Goal: Communication & Community: Answer question/provide support

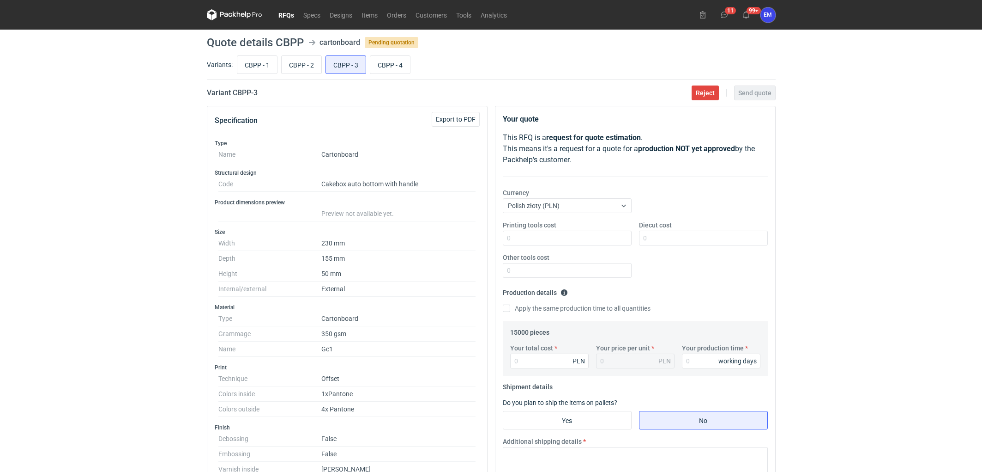
scroll to position [121, 0]
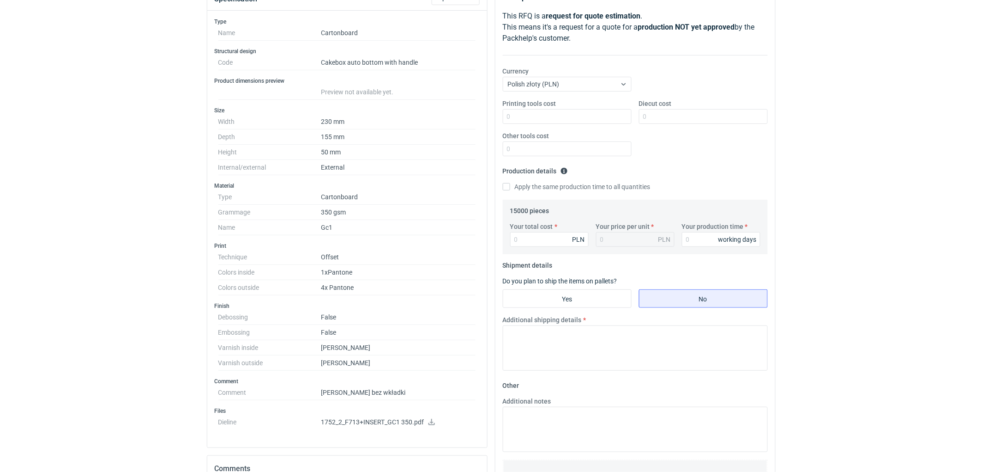
click at [39, 310] on div "RFQs Specs Designs Items Orders Customers Tools Analytics 11 99+ EM [PERSON_NAM…" at bounding box center [491, 115] width 982 height 472
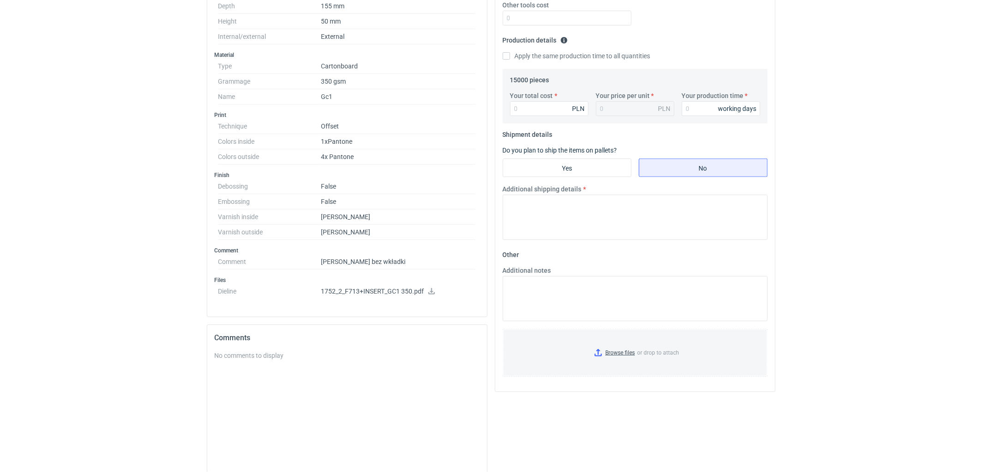
scroll to position [327, 0]
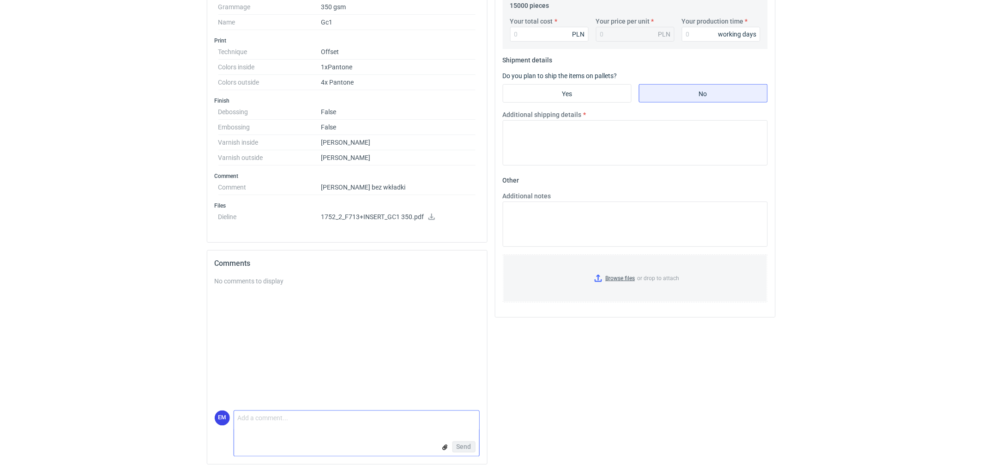
click at [310, 426] on textarea "Comment message" at bounding box center [356, 420] width 245 height 19
type textarea "Dzień dobry, czy pudełko + inlay 1 + inlay 2 - liczyć w tej samej kolorystyce ,…"
click at [473, 441] on button "Send" at bounding box center [464, 446] width 23 height 11
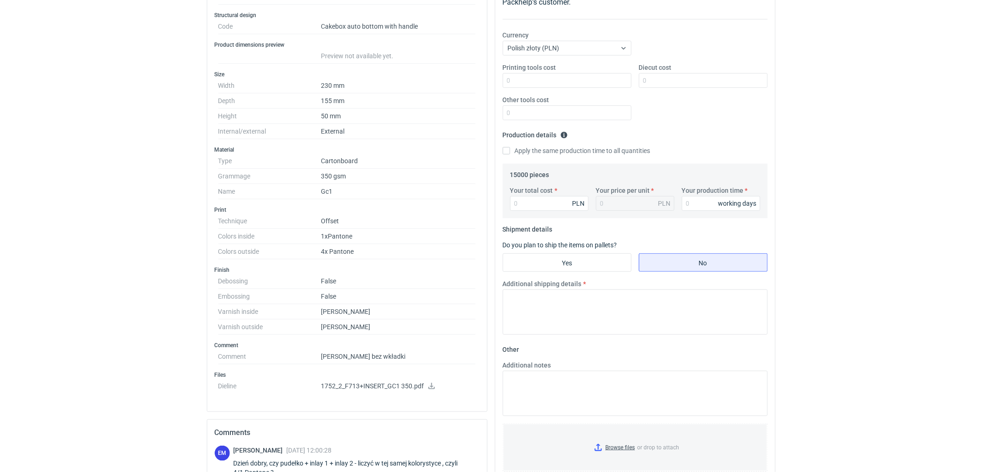
scroll to position [327, 0]
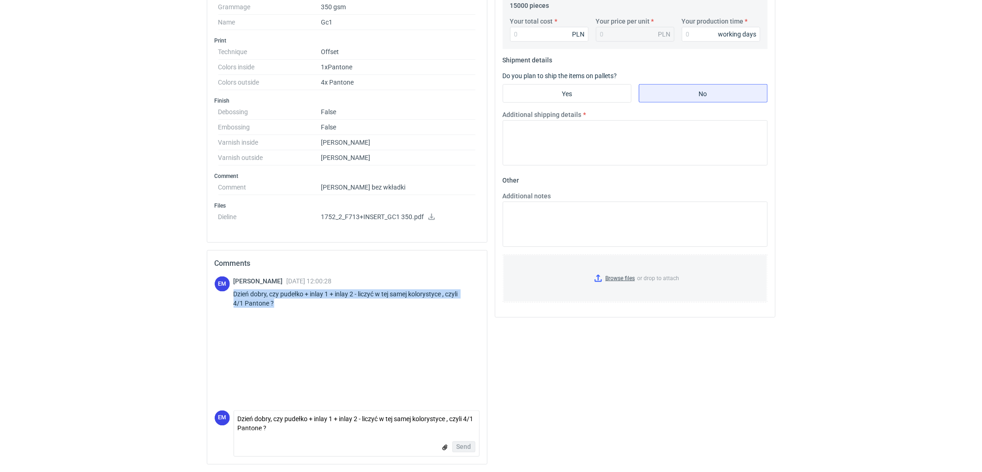
drag, startPoint x: 296, startPoint y: 307, endPoint x: 273, endPoint y: 299, distance: 24.2
click at [233, 296] on div "EM [PERSON_NAME] [DATE] 12:00:28 Dzień dobry, czy pudełko + inlay 1 + inlay 2 -…" at bounding box center [347, 293] width 265 height 35
click at [282, 305] on div "Dzień dobry, czy pudełko + inlay 1 + inlay 2 - liczyć w tej samej kolorystyce ,…" at bounding box center [357, 298] width 246 height 18
click at [274, 303] on div "Dzień dobry, czy pudełko + inlay 1 + inlay 2 - liczyć w tej samej kolorystyce ,…" at bounding box center [357, 298] width 246 height 18
click at [563, 370] on div "Your quote This RFQ is a request for quote estimation . This means it's a reque…" at bounding box center [635, 125] width 288 height 692
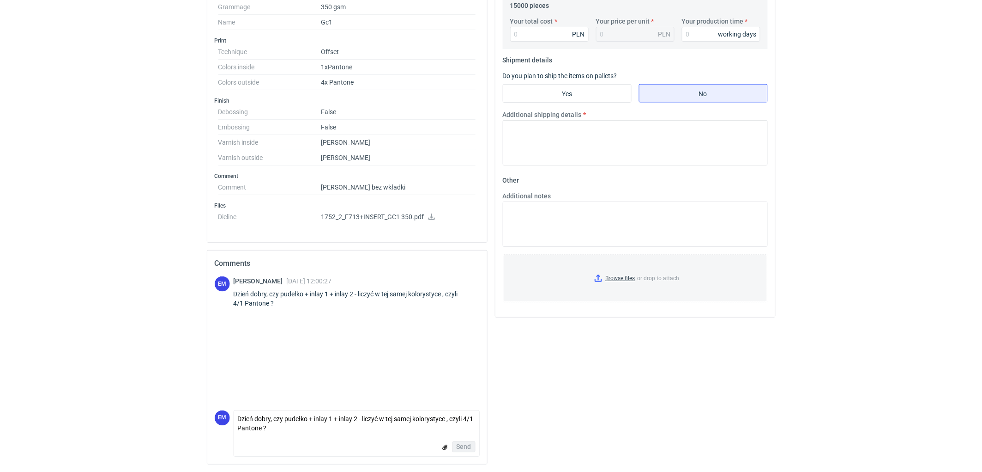
drag, startPoint x: 44, startPoint y: 152, endPoint x: 61, endPoint y: 156, distance: 18.0
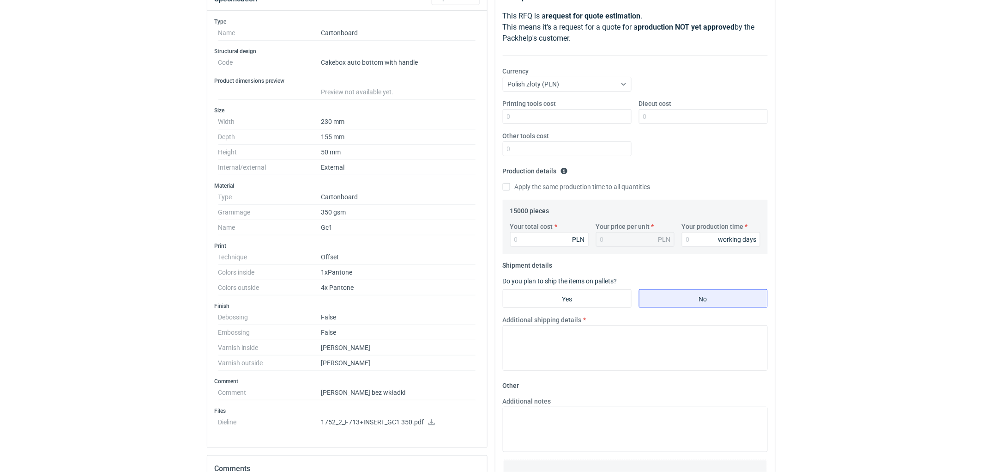
scroll to position [0, 0]
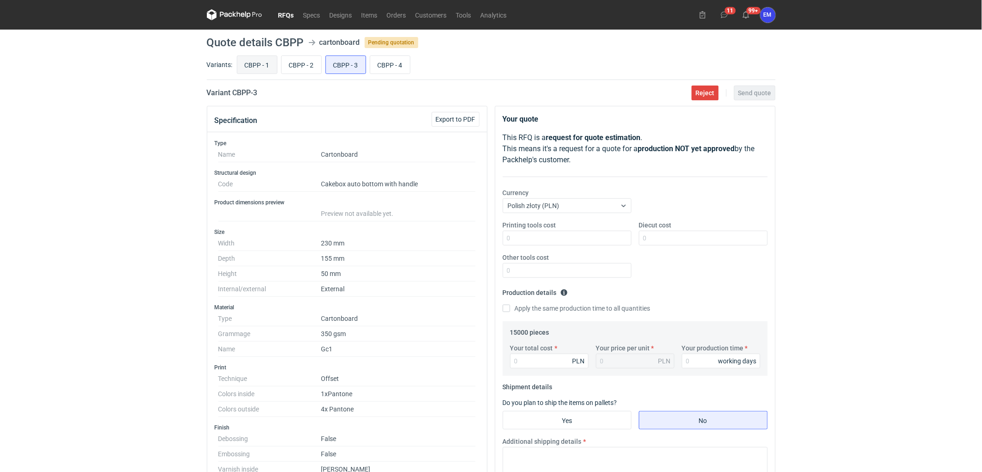
click at [246, 65] on input "CBPP - 1" at bounding box center [257, 65] width 40 height 18
radio input "true"
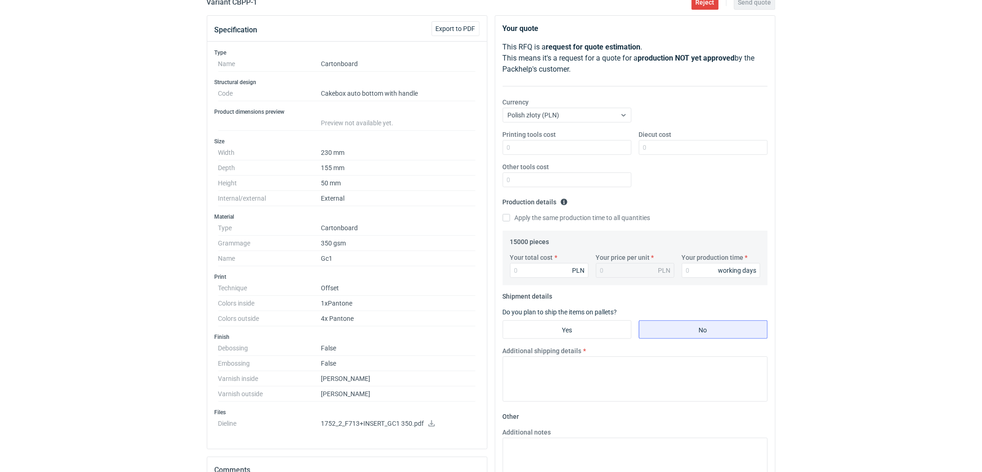
scroll to position [205, 0]
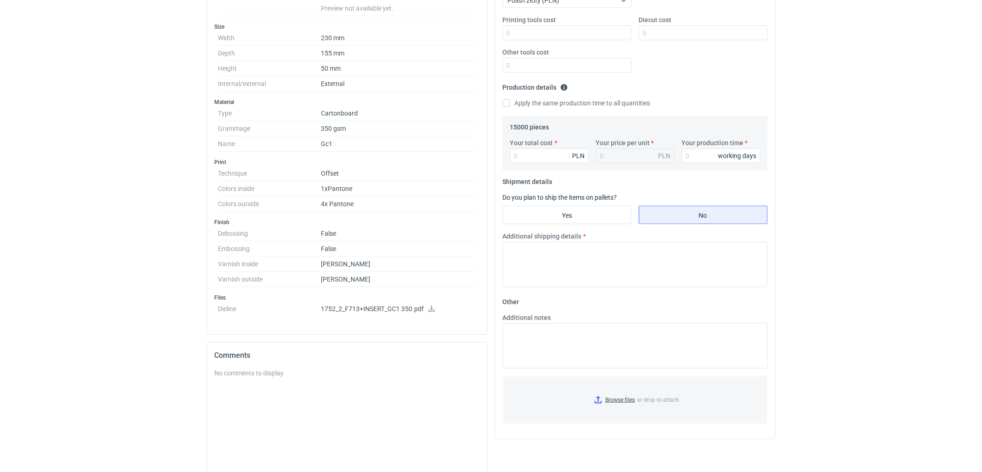
click at [147, 266] on div "RFQs Specs Designs Items Orders Customers Tools Analytics 11 99+ EM [PERSON_NAM…" at bounding box center [491, 31] width 982 height 472
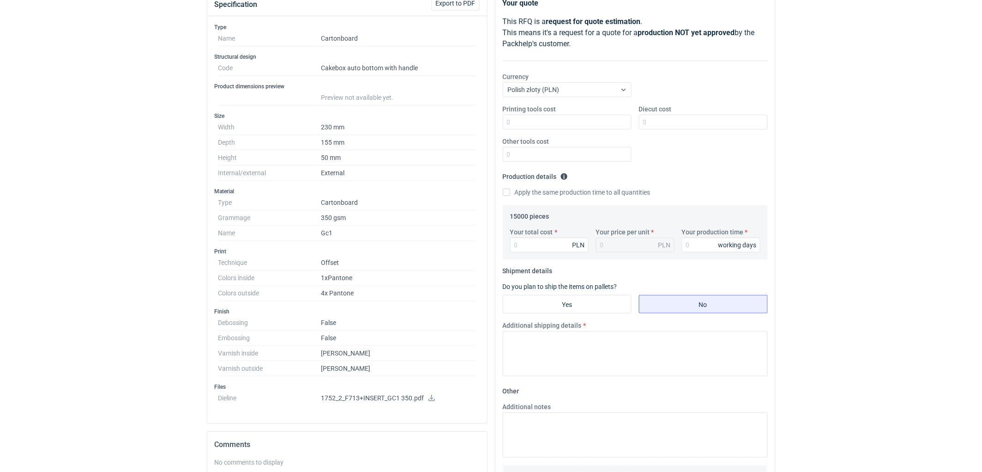
scroll to position [0, 0]
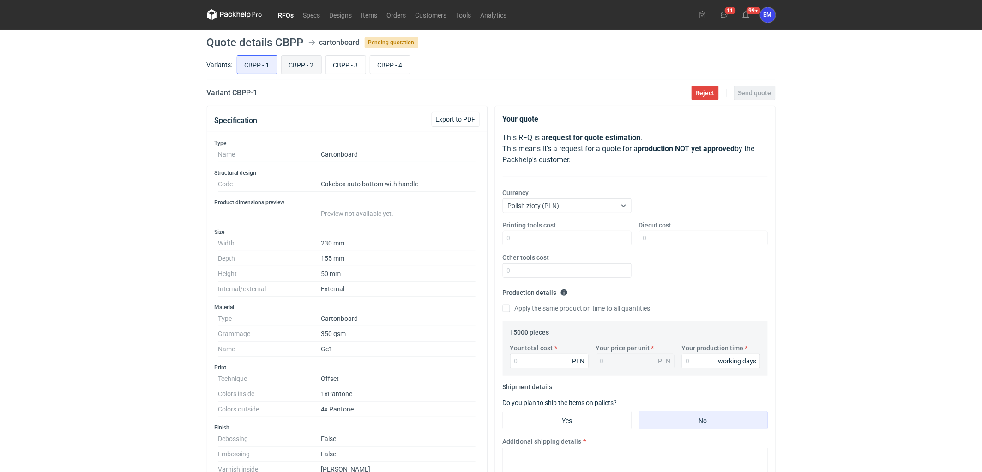
click at [298, 65] on input "CBPP - 2" at bounding box center [302, 65] width 40 height 18
radio input "true"
drag, startPoint x: 250, startPoint y: 75, endPoint x: 257, endPoint y: 67, distance: 10.2
click at [253, 72] on div "CBPP - 1 CBPP - 2 CBPP - 3 CBPP - 4" at bounding box center [505, 65] width 541 height 22
drag, startPoint x: 257, startPoint y: 67, endPoint x: 266, endPoint y: 68, distance: 8.9
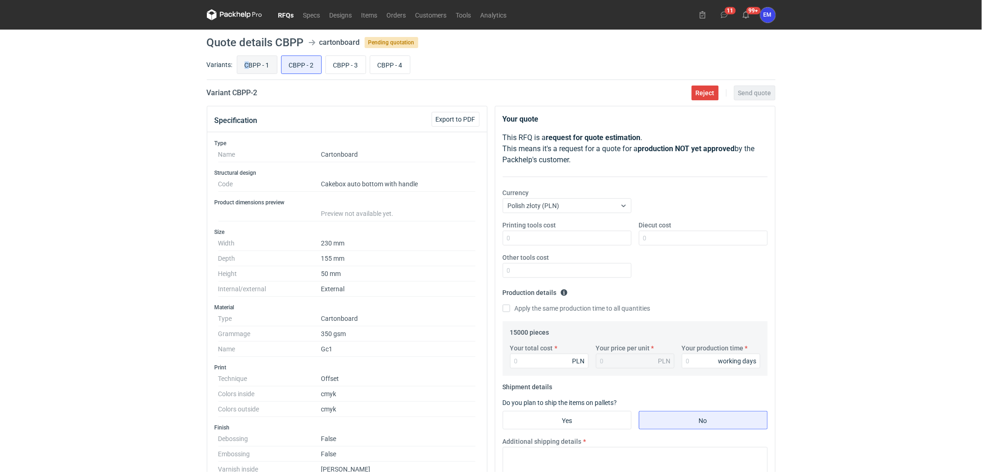
click at [258, 67] on input "CBPP - 1" at bounding box center [257, 65] width 40 height 18
radio input "true"
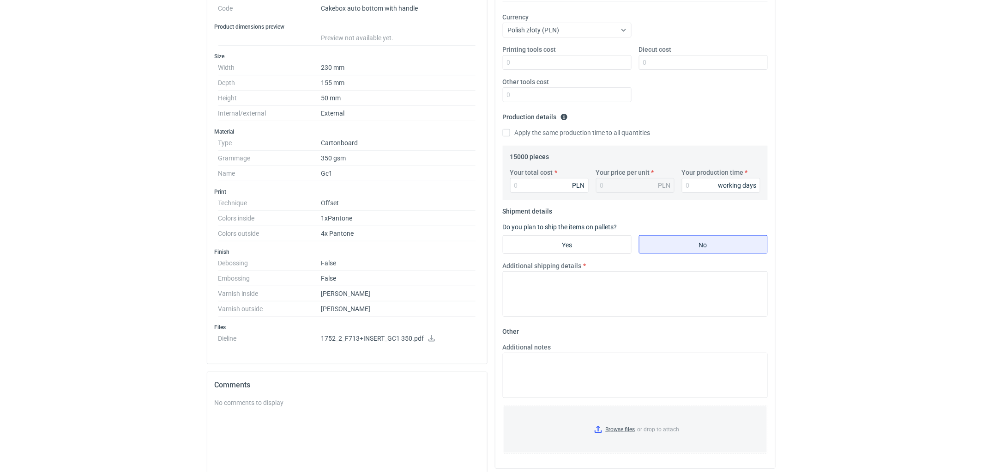
scroll to position [297, 0]
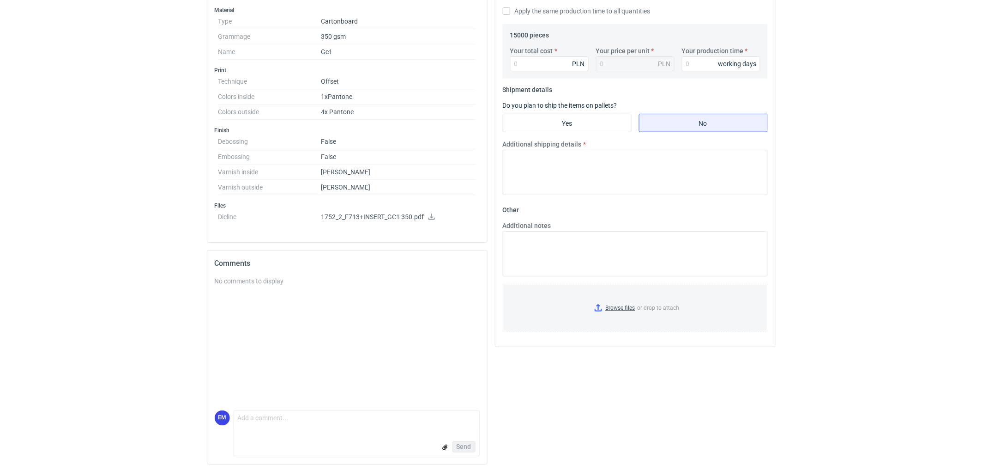
click at [315, 430] on form "Comment message Send" at bounding box center [357, 433] width 246 height 46
click at [302, 418] on textarea "Comment message" at bounding box center [356, 420] width 245 height 19
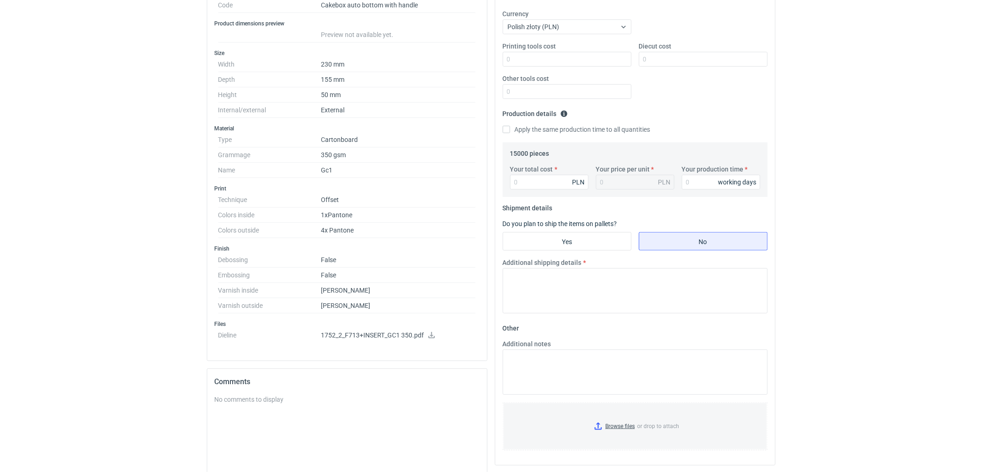
scroll to position [0, 0]
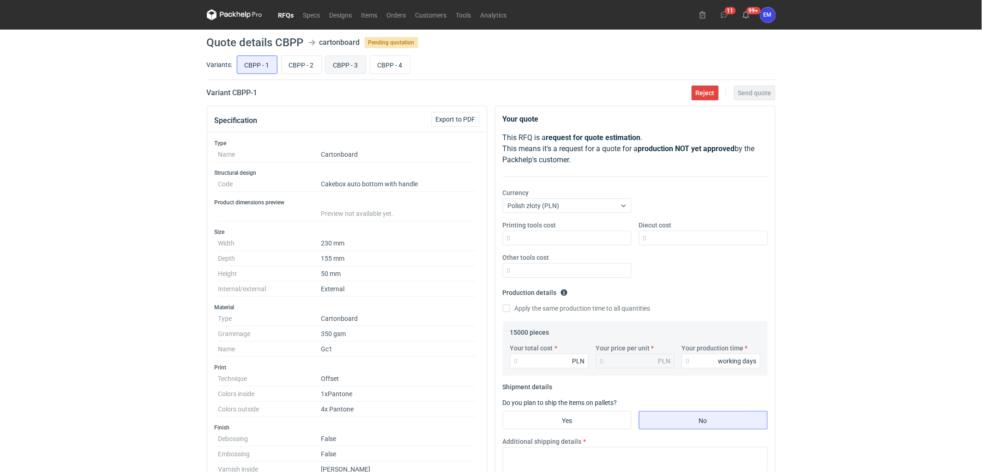
type textarea "W tym przypadku wkładki liczyć 4/1 Pantone ?"
click at [357, 72] on input "CBPP - 3" at bounding box center [346, 65] width 40 height 18
radio input "true"
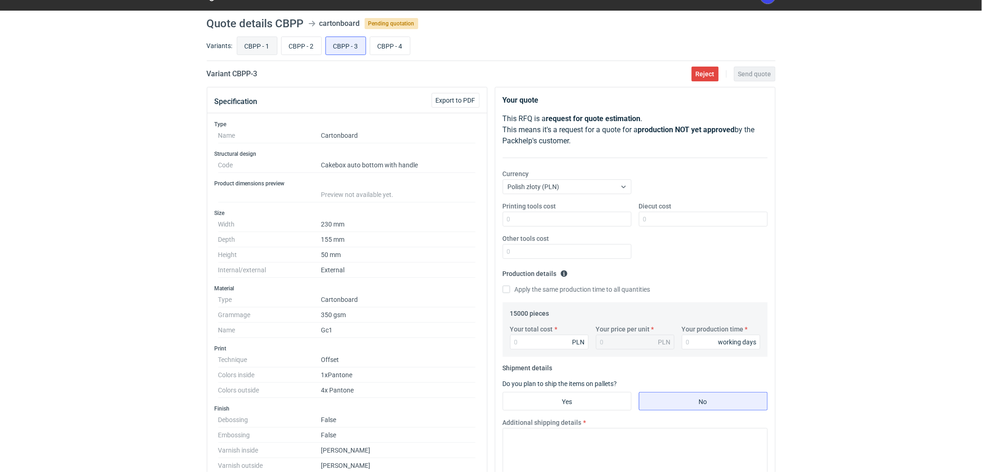
click at [265, 47] on input "CBPP - 1" at bounding box center [257, 46] width 40 height 18
radio input "true"
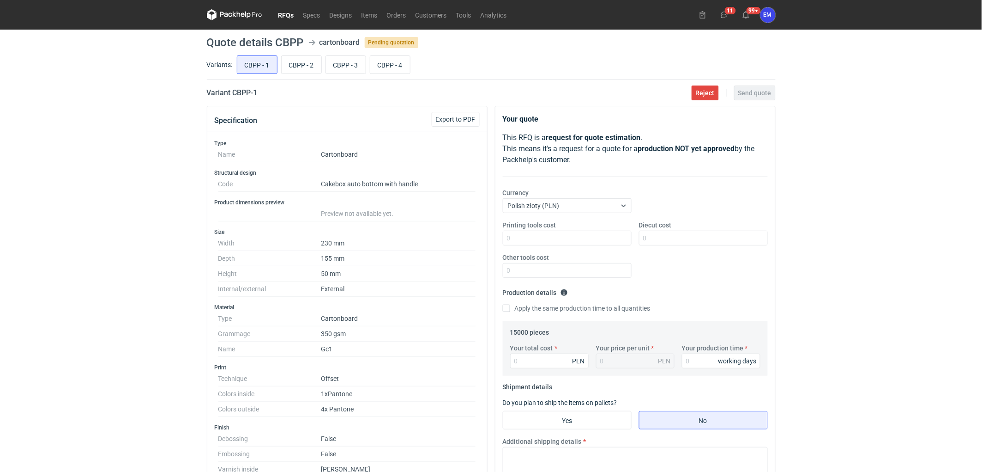
click at [349, 66] on input "CBPP - 3" at bounding box center [346, 65] width 40 height 18
radio input "true"
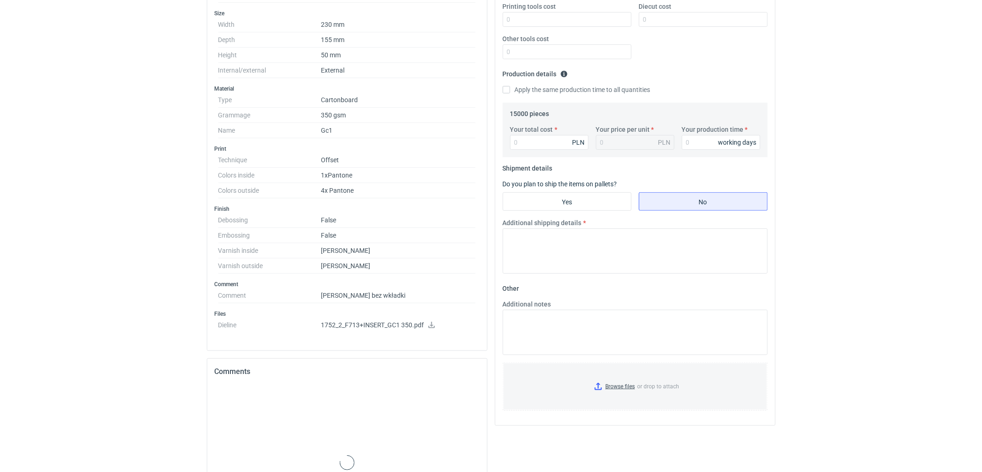
scroll to position [308, 0]
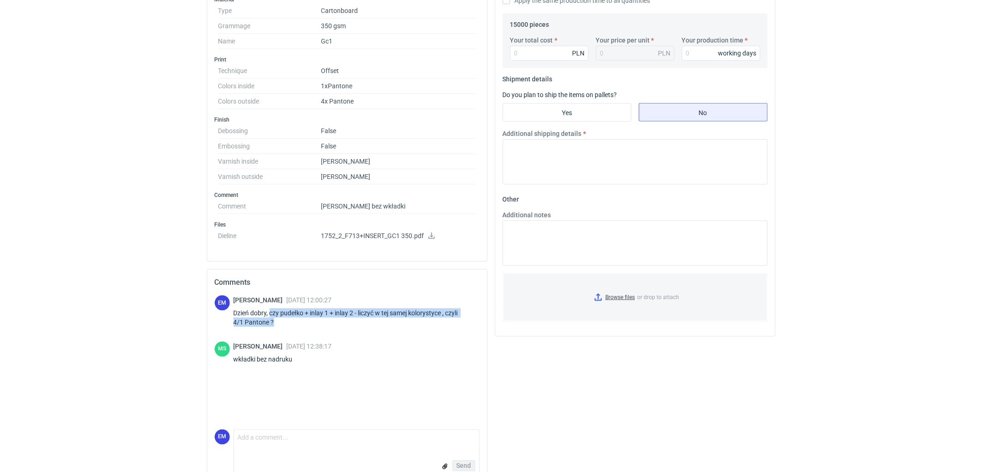
drag, startPoint x: 271, startPoint y: 314, endPoint x: 283, endPoint y: 321, distance: 14.3
click at [283, 321] on div "Dzień dobry, czy pudełko + inlay 1 + inlay 2 - liczyć w tej samej kolorystyce ,…" at bounding box center [357, 317] width 246 height 18
copy div "czy pudełko + inlay 1 + inlay 2 - liczyć w tej samej kolorystyce , czyli 4/1 Pa…"
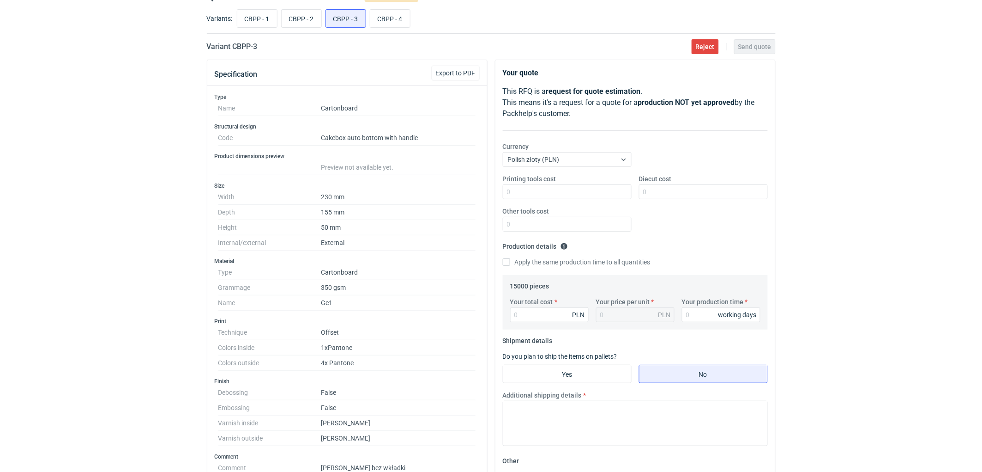
scroll to position [0, 0]
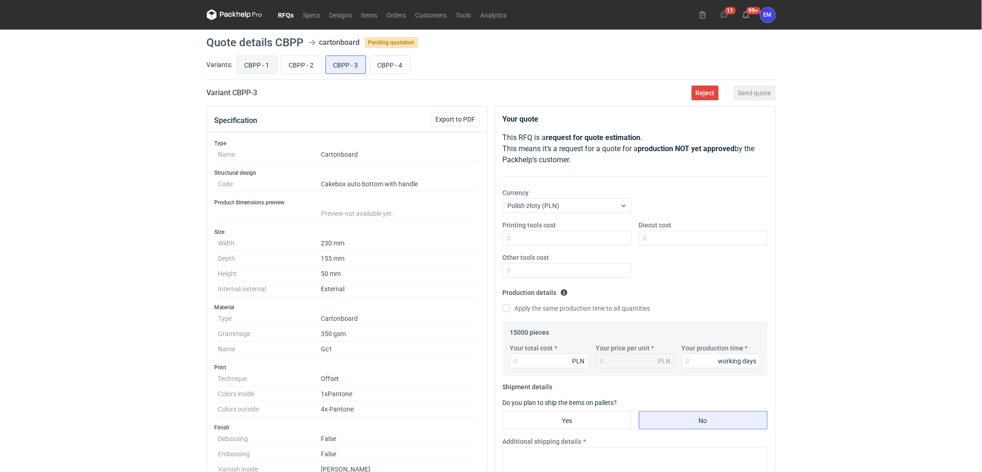
drag, startPoint x: 248, startPoint y: 60, endPoint x: 252, endPoint y: 65, distance: 6.2
click at [249, 61] on input "CBPP - 1" at bounding box center [257, 65] width 40 height 18
radio input "true"
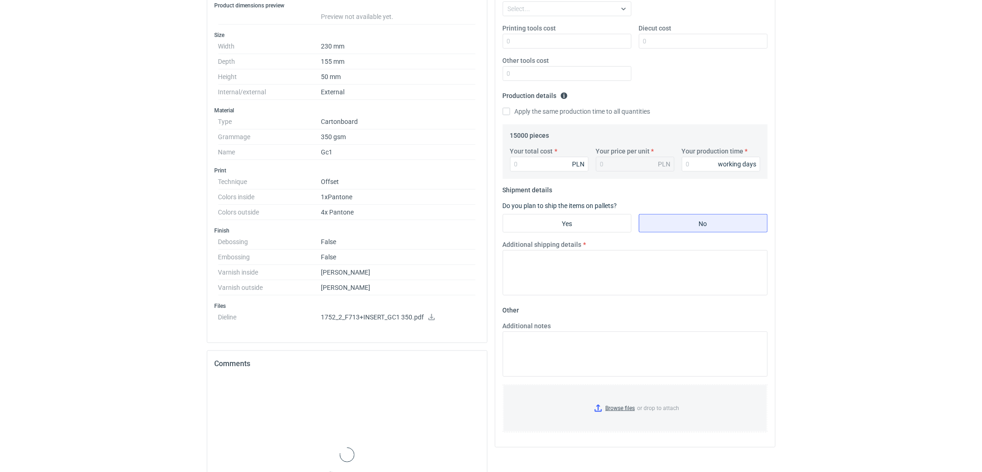
scroll to position [297, 0]
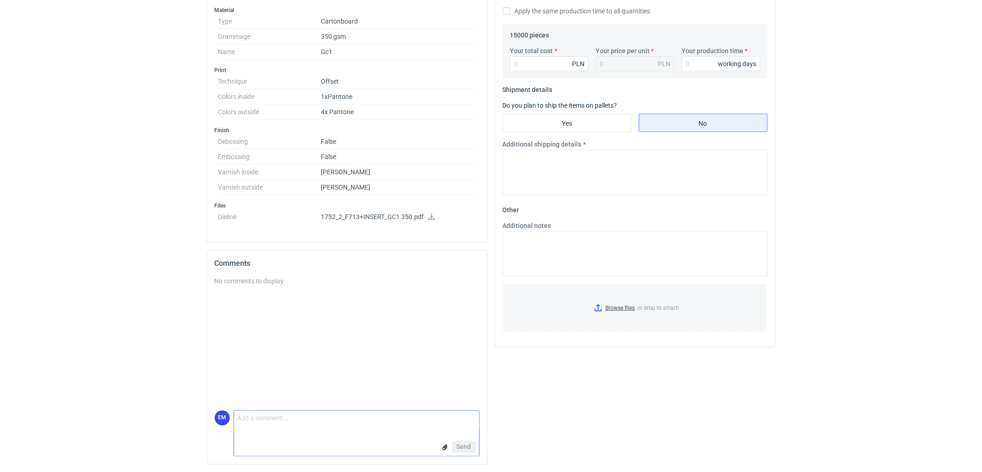
click at [273, 423] on textarea "Comment message" at bounding box center [356, 420] width 245 height 19
paste textarea "czy pudełko + inlay 1 + inlay 2 - liczyć w tej samej kolorystyce , czyli 4/1 Pa…"
click at [235, 417] on textarea "czy pudełko + inlay 1 + inlay 2 - liczyć w tej samej kolorystyce , czyli 4/1 Pa…" at bounding box center [356, 420] width 245 height 19
click at [295, 423] on textarea "W tym przypadku- czy pudełko + inlay 1 + inlay 2 - liczyć w tej samej kolorysty…" at bounding box center [356, 417] width 245 height 26
type textarea "W tym przypadku- czy pudełko + inlay 1 + inlay 2 - liczyć w tej samej kolorysty…"
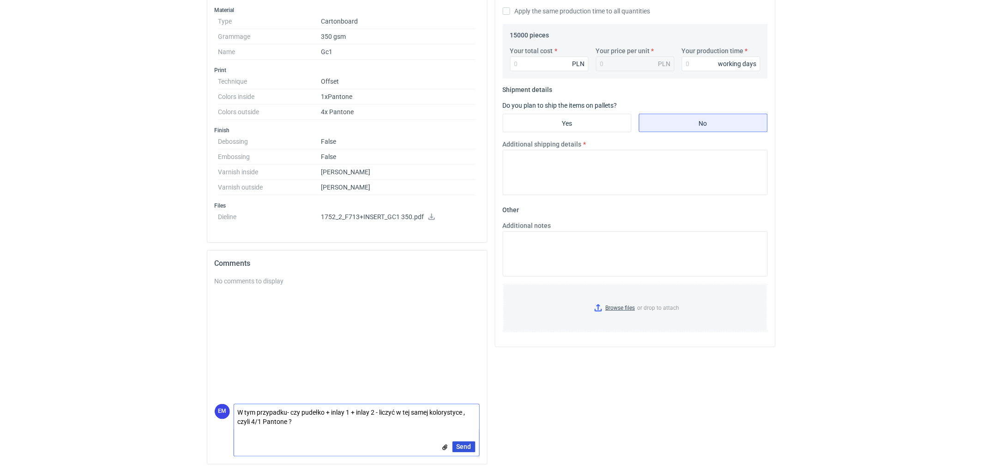
click at [469, 444] on span "Send" at bounding box center [464, 446] width 15 height 6
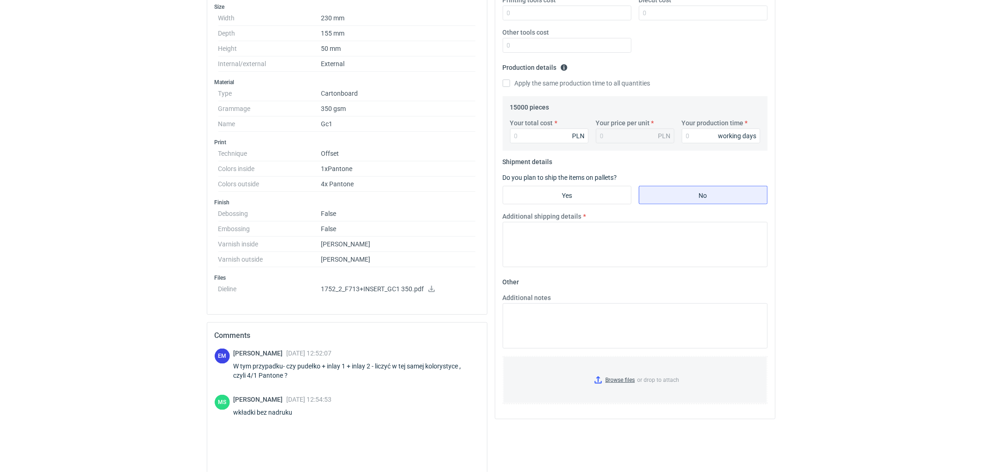
scroll to position [0, 0]
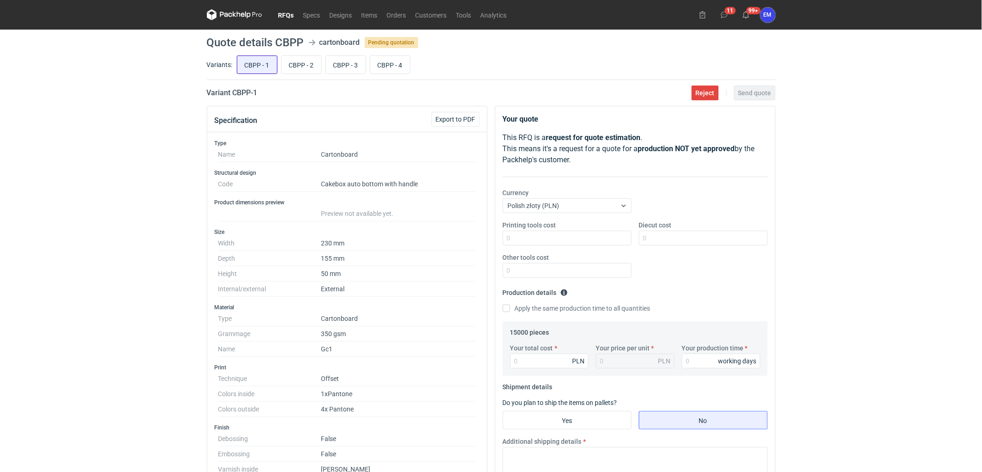
click at [245, 66] on input "CBPP - 1" at bounding box center [257, 65] width 40 height 18
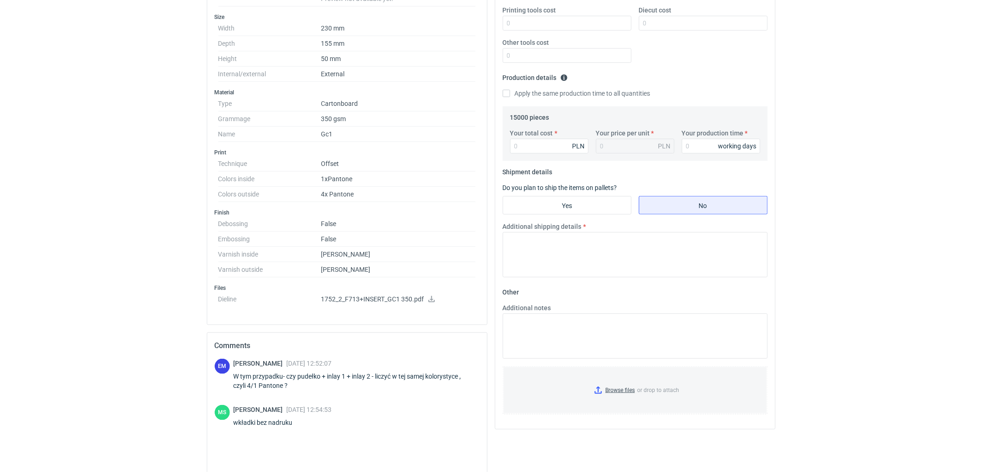
scroll to position [297, 0]
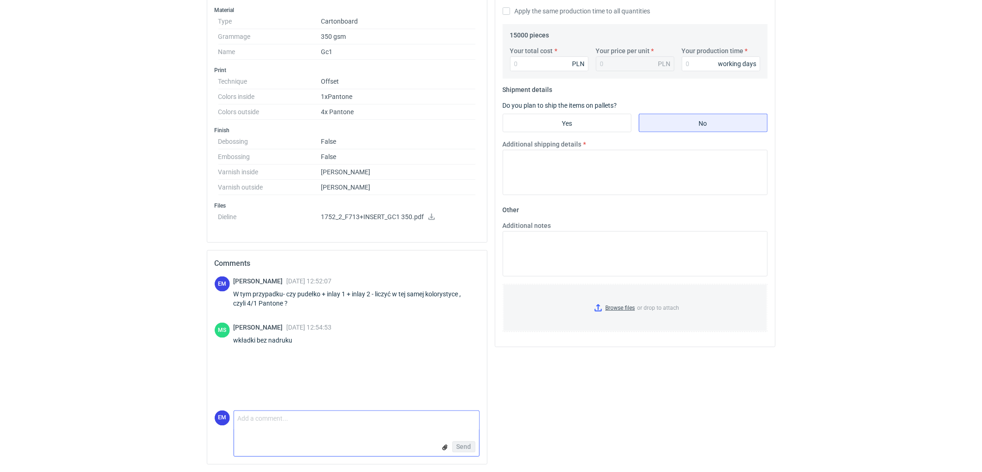
click at [321, 419] on textarea "Comment message" at bounding box center [356, 420] width 245 height 19
type textarea "Dziękuje"
click at [471, 445] on span "Send" at bounding box center [464, 446] width 15 height 6
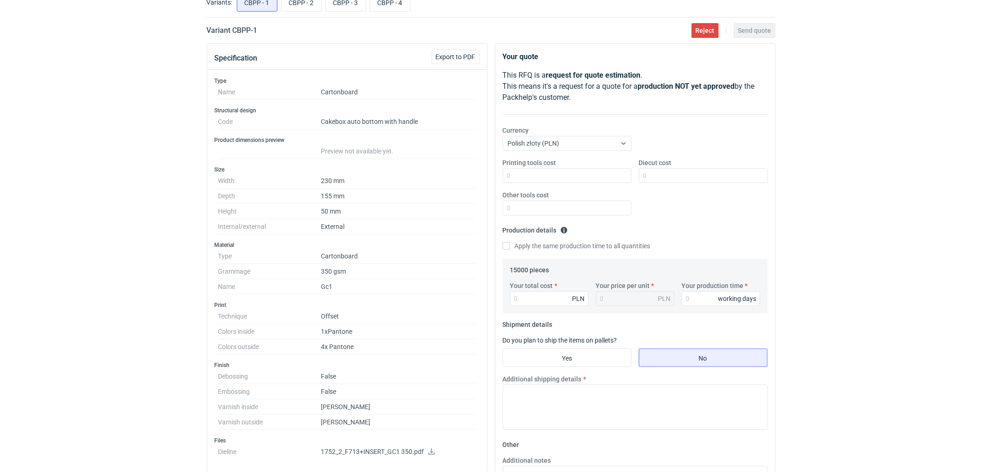
scroll to position [0, 0]
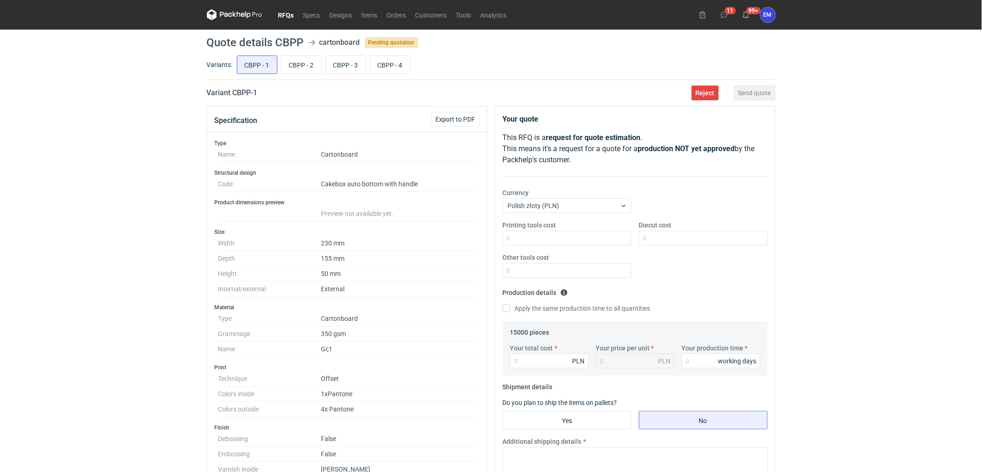
drag, startPoint x: 114, startPoint y: 319, endPoint x: 200, endPoint y: 316, distance: 86.4
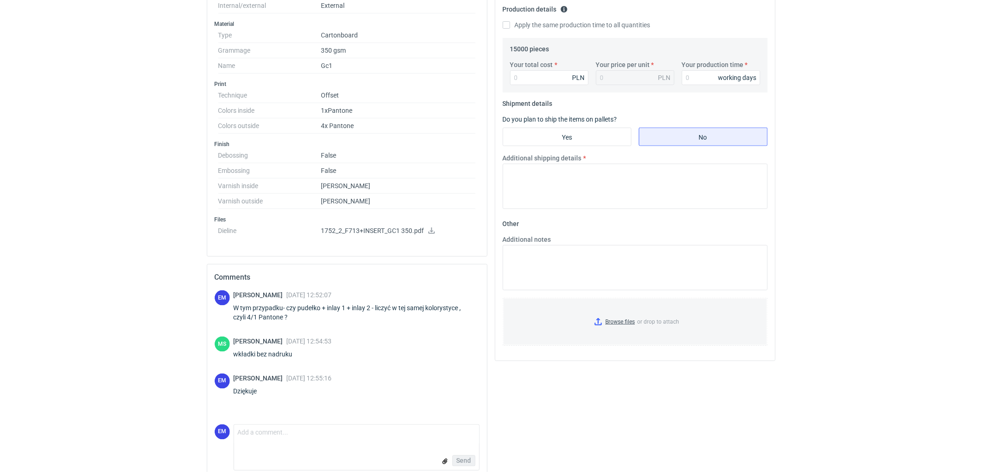
scroll to position [297, 0]
